Goal: Information Seeking & Learning: Learn about a topic

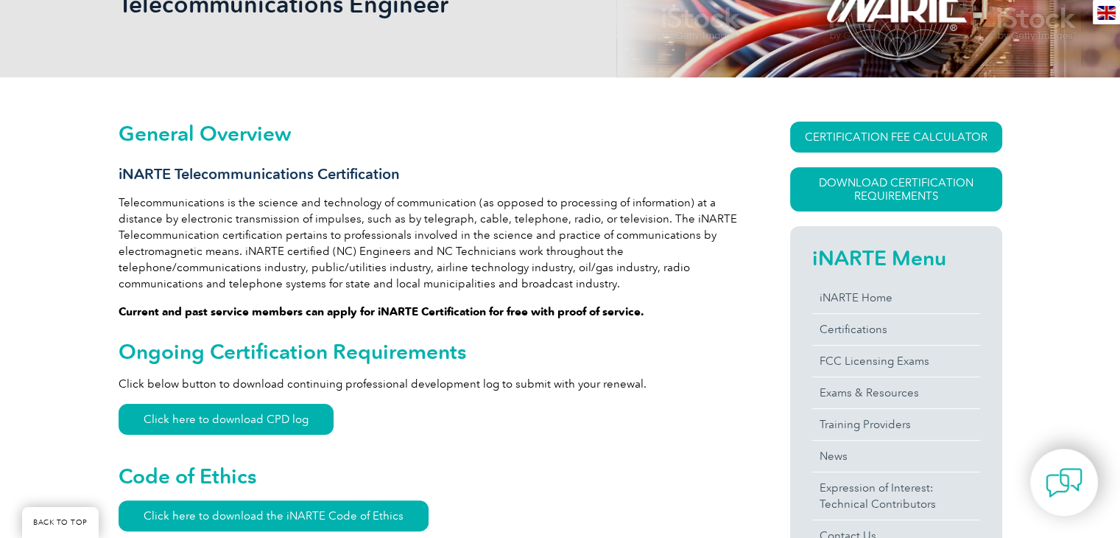
scroll to position [253, 0]
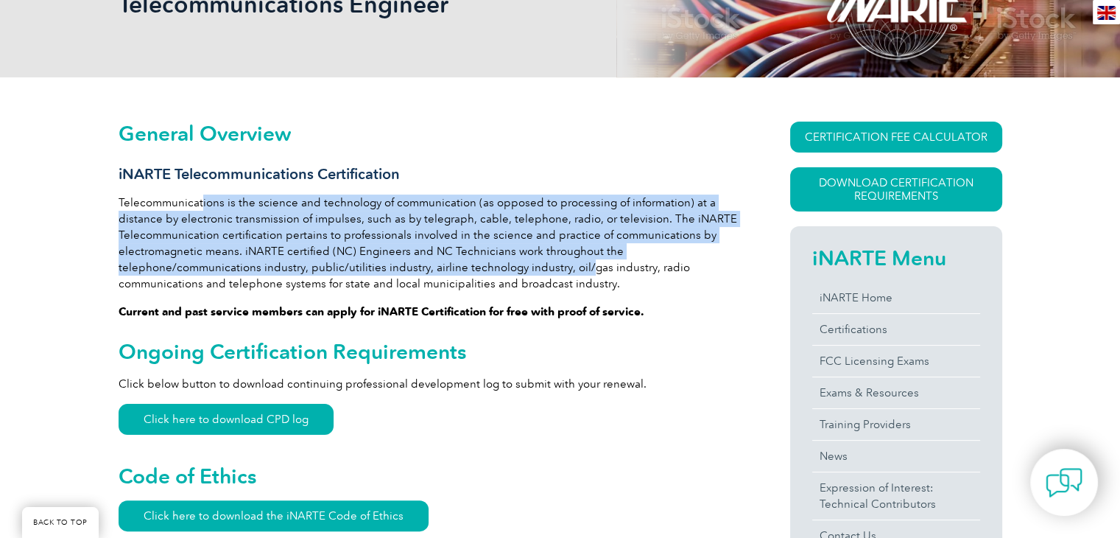
drag, startPoint x: 202, startPoint y: 204, endPoint x: 586, endPoint y: 268, distance: 389.0
click at [586, 268] on p "Telecommunications is the science and technology of communication (as opposed t…" at bounding box center [428, 242] width 619 height 97
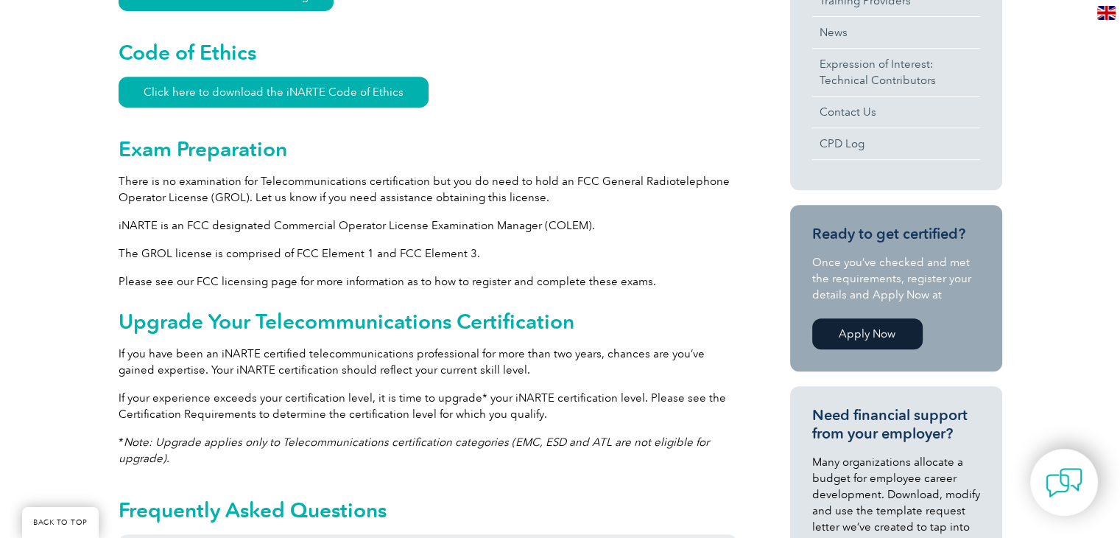
scroll to position [676, 0]
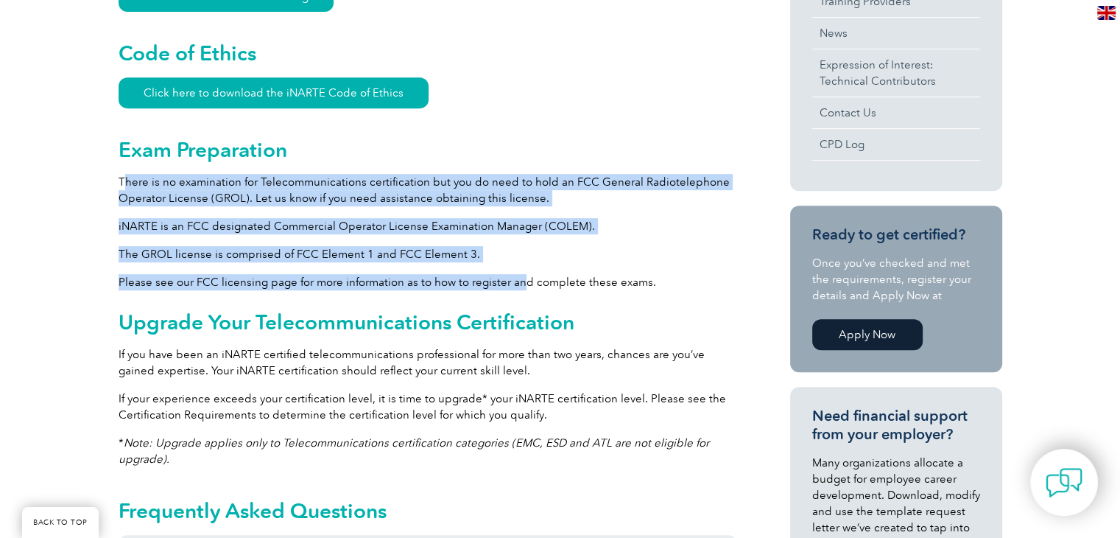
drag, startPoint x: 123, startPoint y: 181, endPoint x: 524, endPoint y: 278, distance: 412.8
click at [524, 278] on div "General Overview iNARTE Telecommunications Certification Telecommunications is …" at bounding box center [428, 365] width 619 height 1333
click at [524, 278] on p "Please see our FCC licensing page for more information as to how to register an…" at bounding box center [428, 282] width 619 height 16
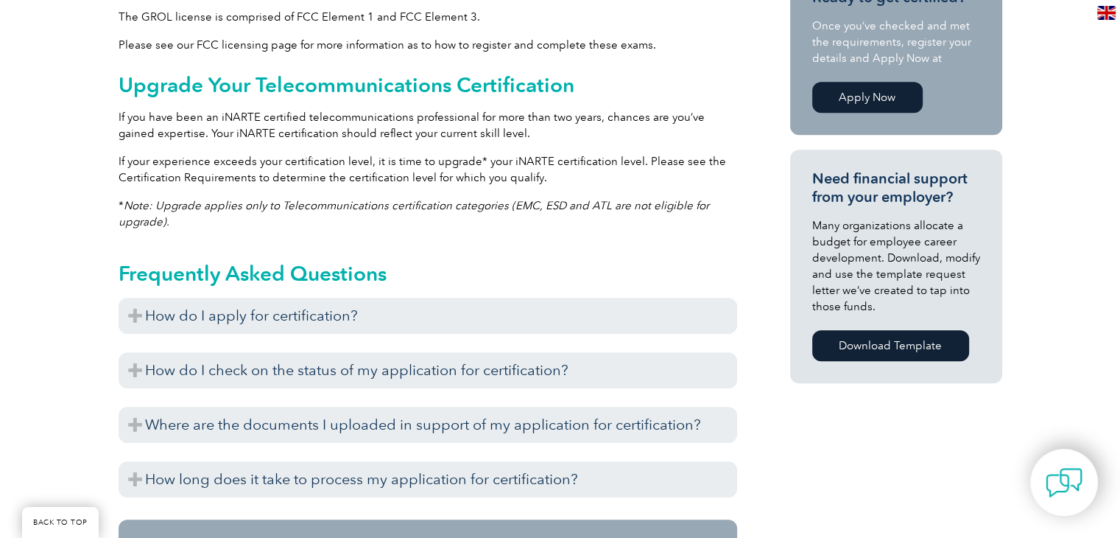
scroll to position [912, 0]
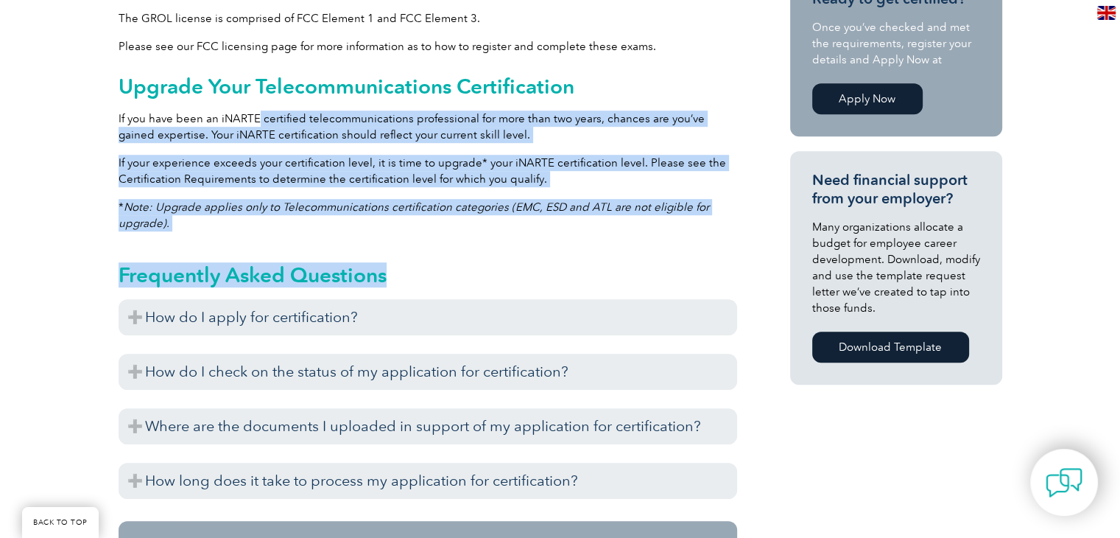
drag, startPoint x: 256, startPoint y: 100, endPoint x: 384, endPoint y: 249, distance: 195.9
click at [384, 249] on div "General Overview iNARTE Telecommunications Certification Telecommunications is …" at bounding box center [428, 129] width 619 height 1333
click at [384, 249] on div "Frequently Asked Questions How do I apply for certification? If you are a new c…" at bounding box center [428, 374] width 619 height 263
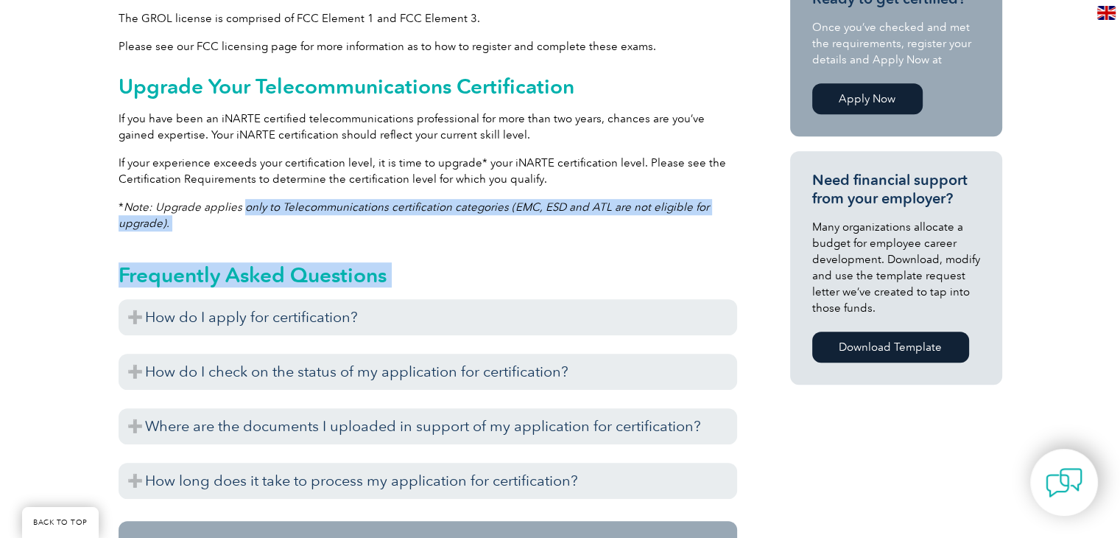
drag, startPoint x: 384, startPoint y: 249, endPoint x: 253, endPoint y: 201, distance: 139.6
click at [253, 201] on div "General Overview iNARTE Telecommunications Certification Telecommunications is …" at bounding box center [428, 129] width 619 height 1333
click at [253, 201] on em "Note: Upgrade applies only to Telecommunications certification categories (EMC,…" at bounding box center [414, 214] width 591 height 29
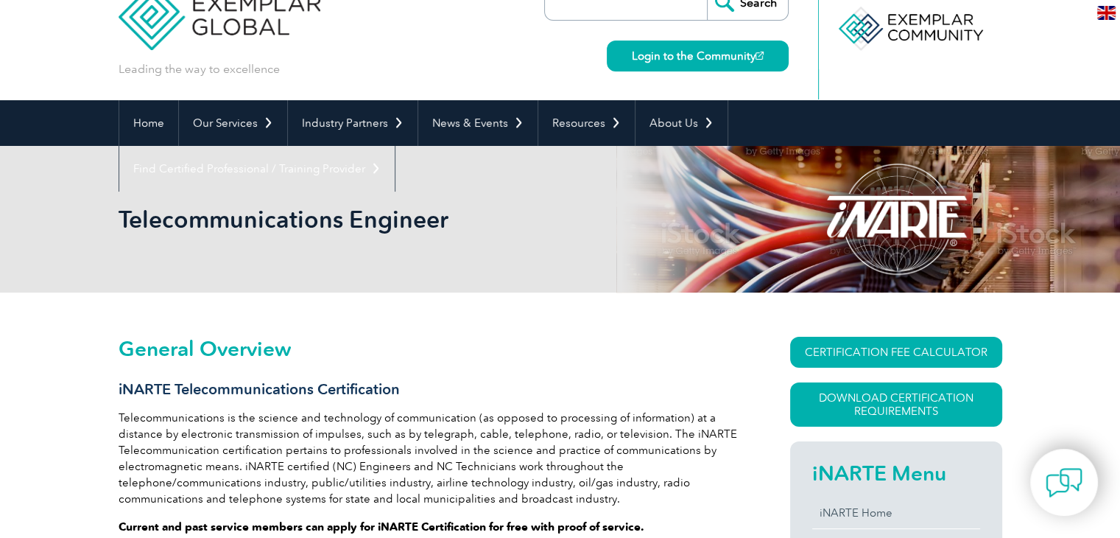
scroll to position [32, 0]
